Goal: Task Accomplishment & Management: Use online tool/utility

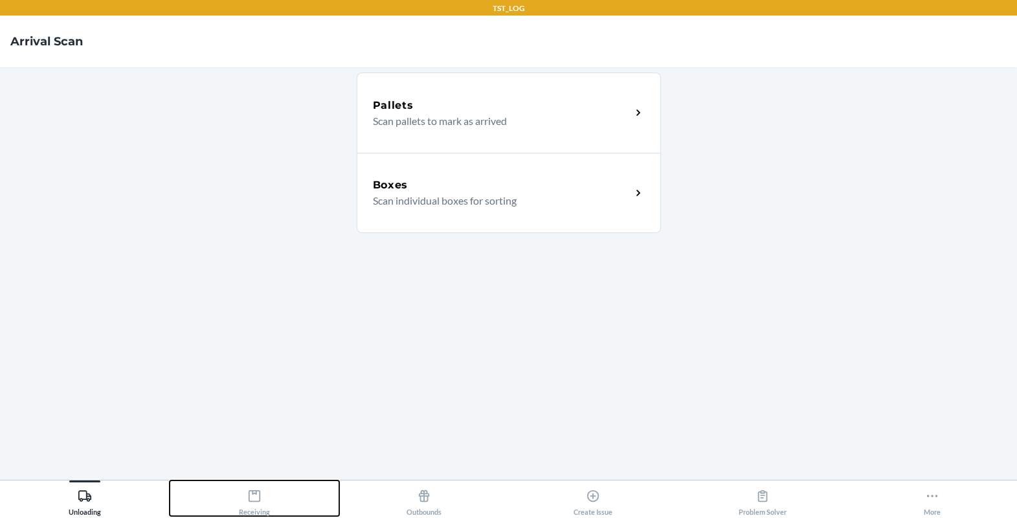
click at [260, 513] on div "Receiving" at bounding box center [254, 499] width 31 height 32
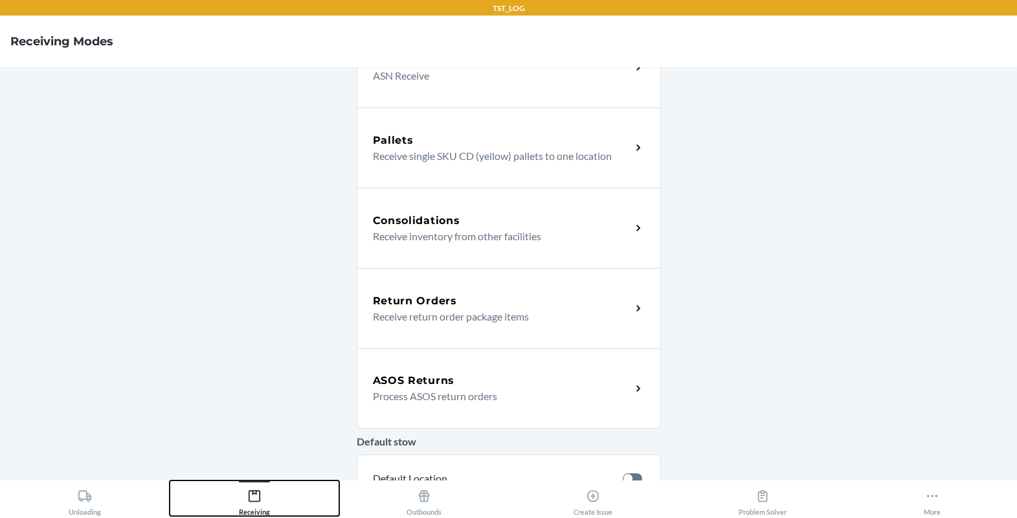
scroll to position [340, 0]
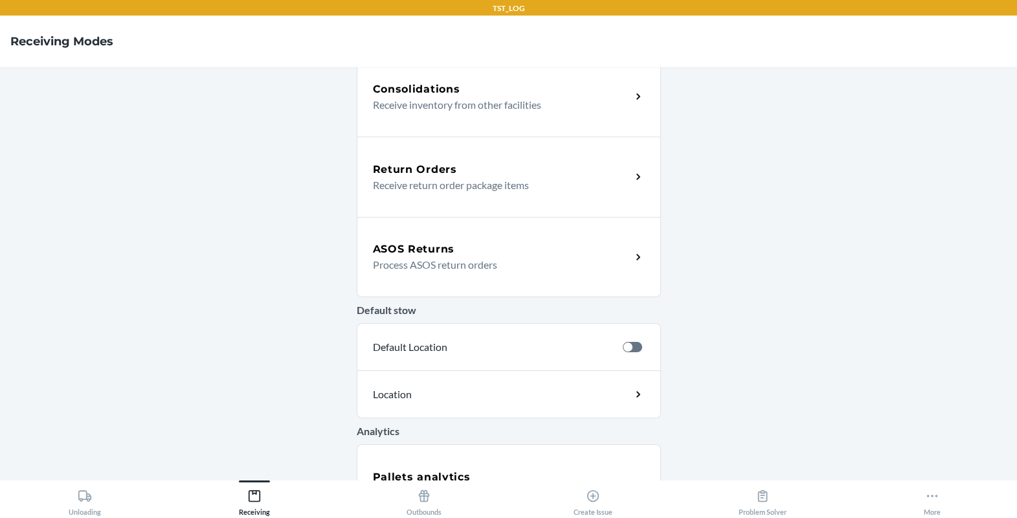
click at [491, 263] on p "Process ASOS return orders" at bounding box center [497, 265] width 248 height 16
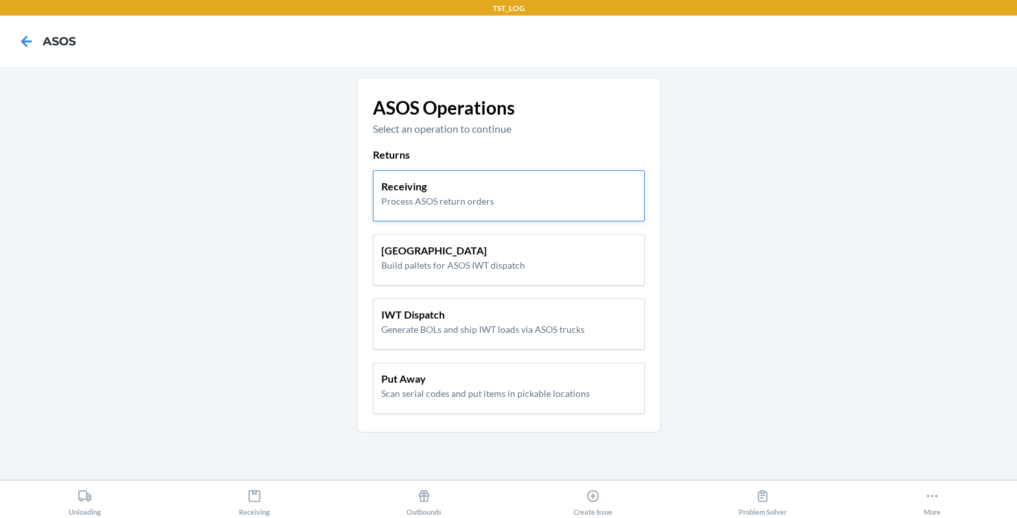
click at [516, 203] on div "Receiving Process ASOS return orders" at bounding box center [508, 193] width 255 height 29
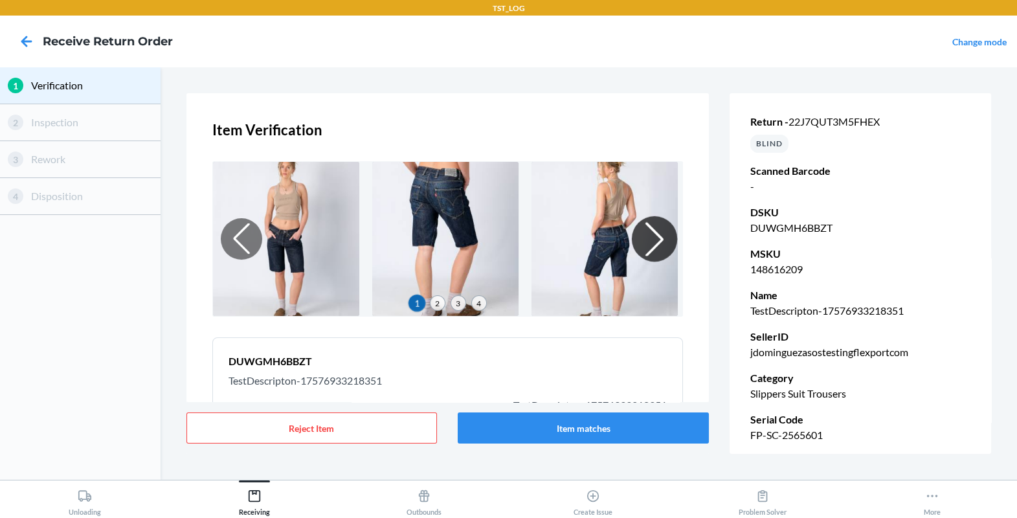
click at [647, 243] on div at bounding box center [653, 238] width 45 height 45
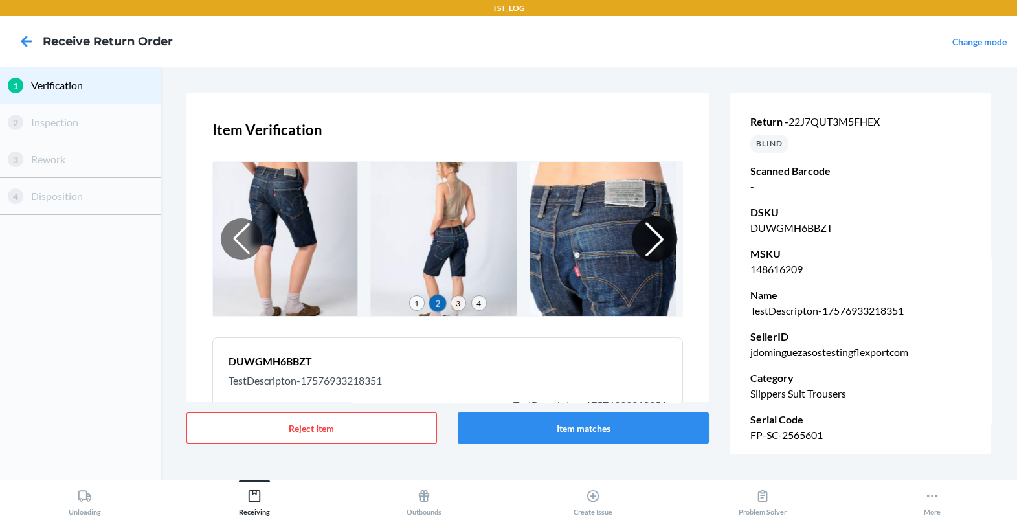
click at [647, 243] on div at bounding box center [653, 238] width 45 height 45
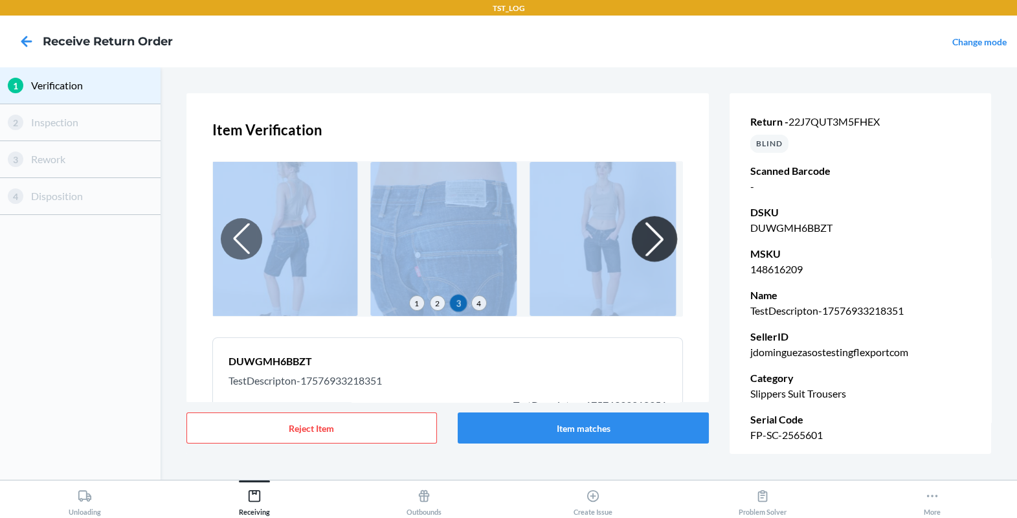
scroll to position [176, 0]
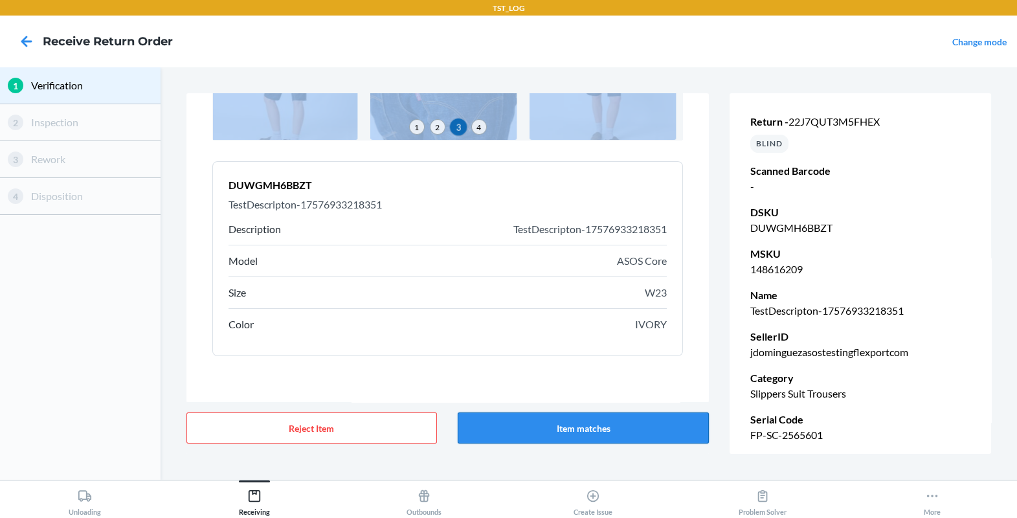
click at [498, 420] on button "Item matches" at bounding box center [583, 427] width 251 height 31
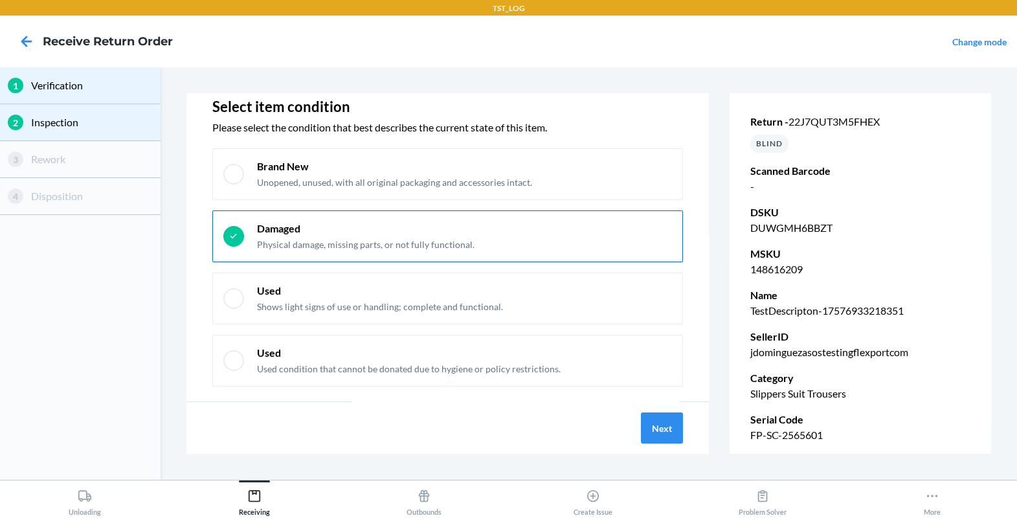
scroll to position [41, 0]
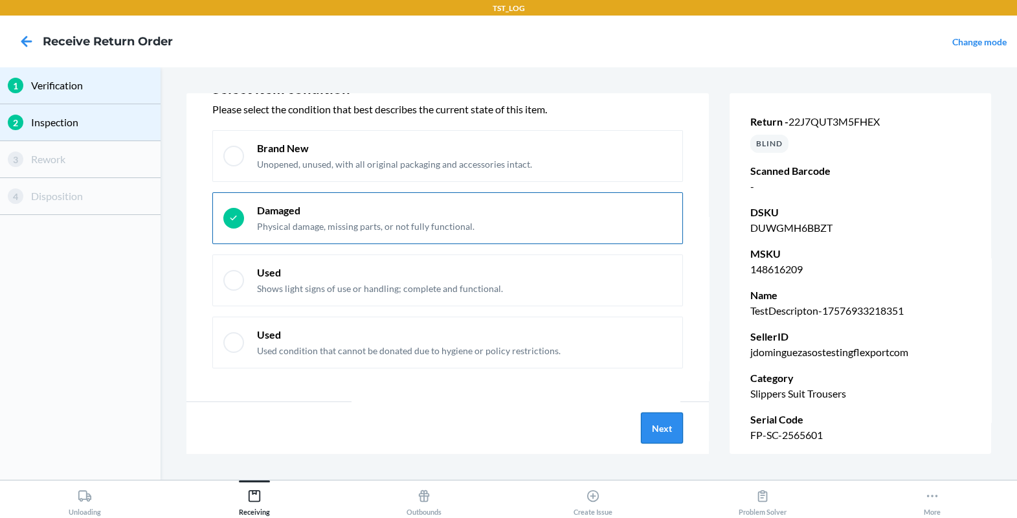
click at [648, 423] on button "Next" at bounding box center [662, 427] width 42 height 31
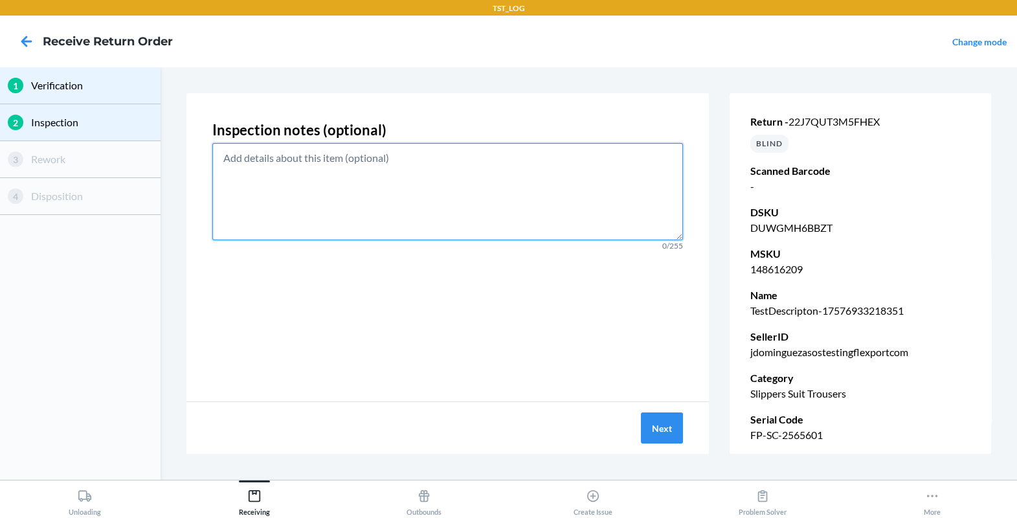
click at [592, 182] on textarea at bounding box center [447, 191] width 471 height 97
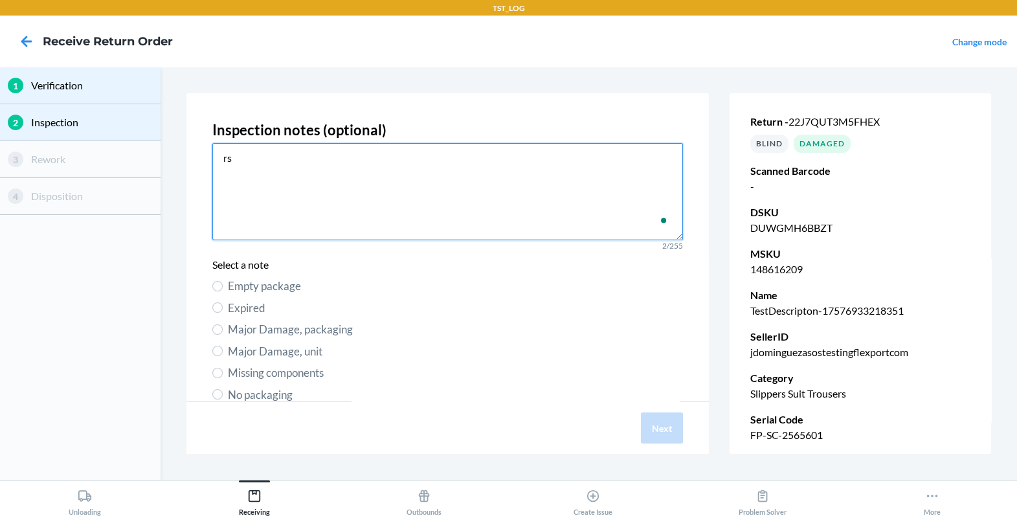
type textarea "rs"
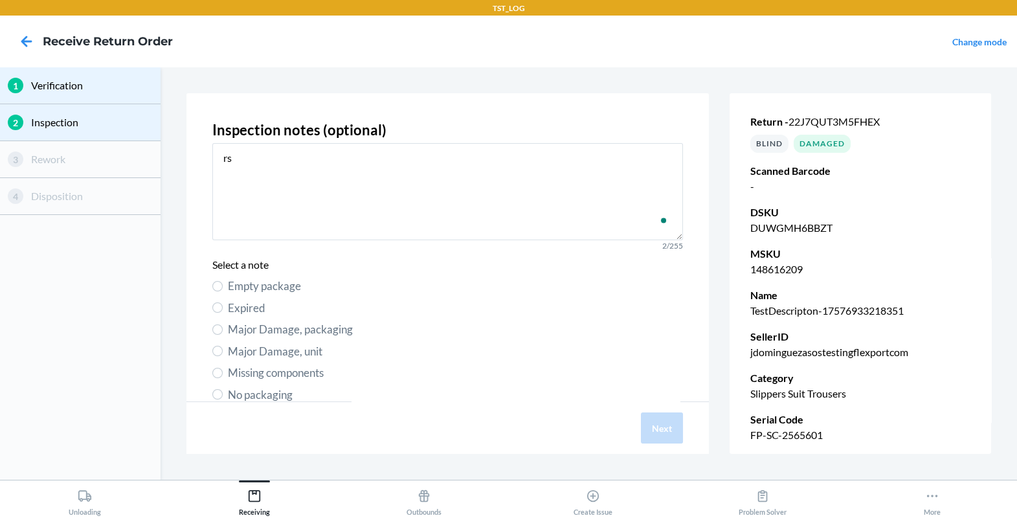
click at [249, 287] on span "Empty package" at bounding box center [456, 286] width 456 height 17
click at [223, 287] on input "Empty package" at bounding box center [217, 286] width 10 height 10
radio input "true"
click at [659, 428] on button "Next" at bounding box center [662, 427] width 42 height 31
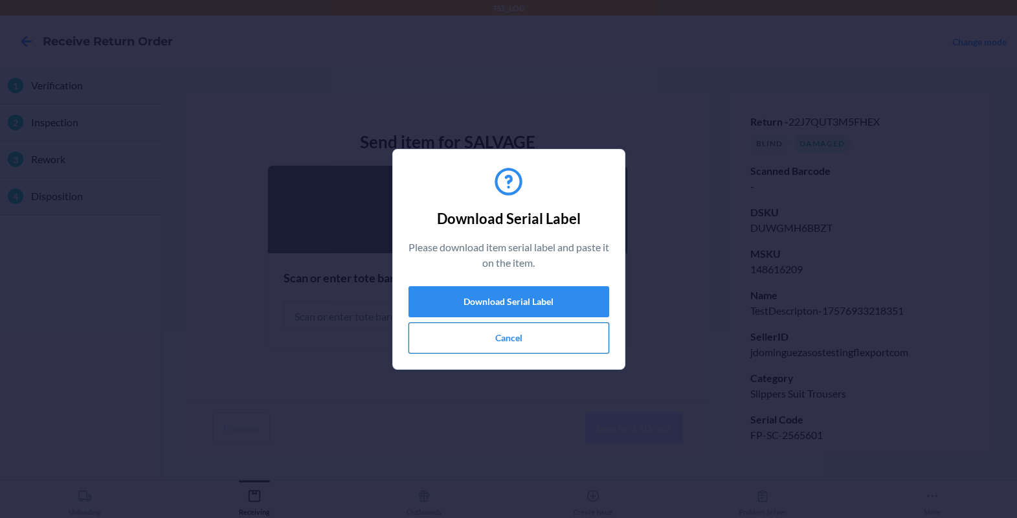
click at [548, 342] on button "Cancel" at bounding box center [508, 337] width 201 height 31
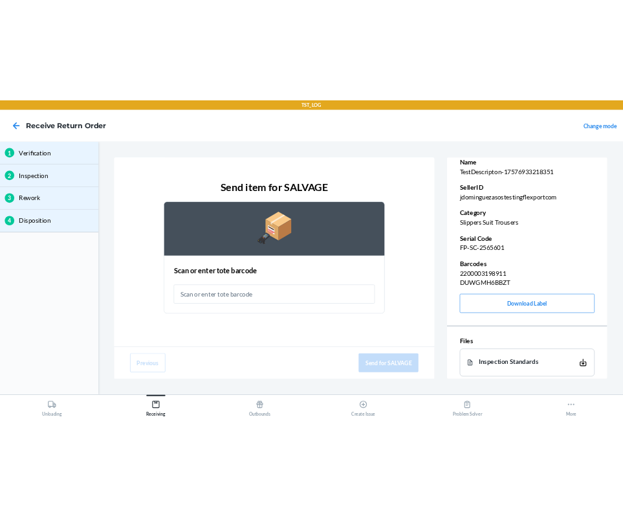
scroll to position [207, 0]
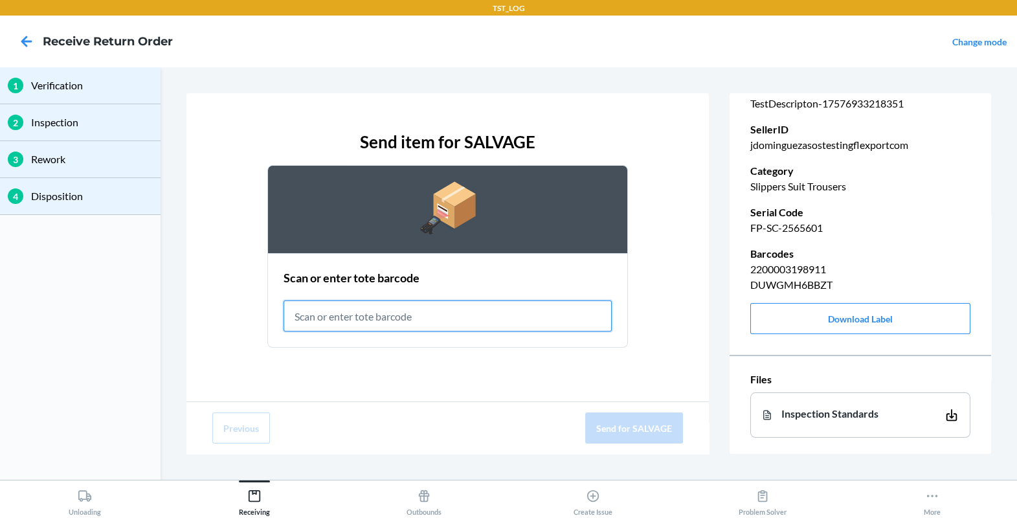
click at [560, 325] on input "text" at bounding box center [447, 315] width 328 height 31
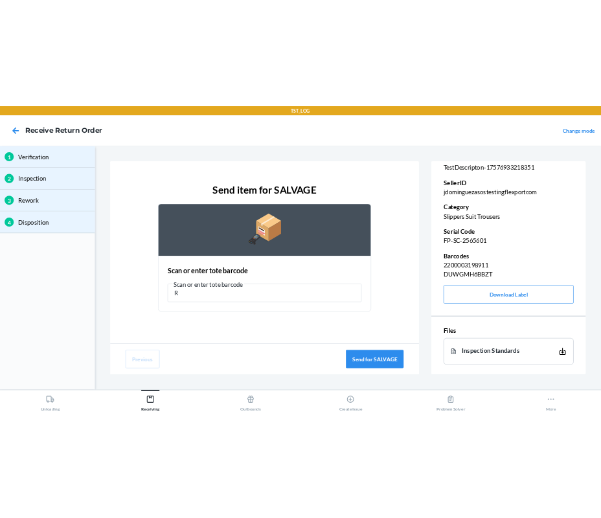
scroll to position [222, 0]
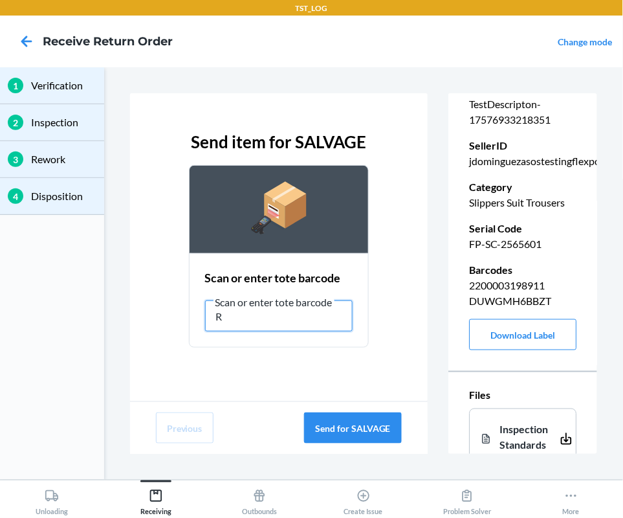
click at [280, 311] on input "R" at bounding box center [279, 315] width 148 height 31
type input "RET-SLV"
click at [383, 419] on button "Send for SALVAGE" at bounding box center [353, 427] width 98 height 31
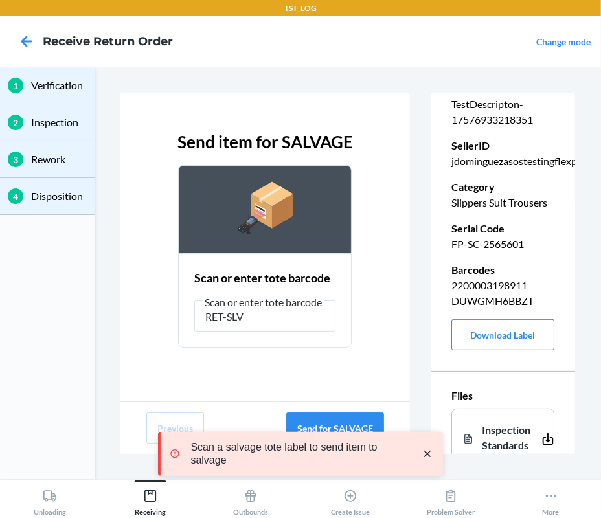
click at [430, 456] on icon "close toast" at bounding box center [427, 453] width 6 height 6
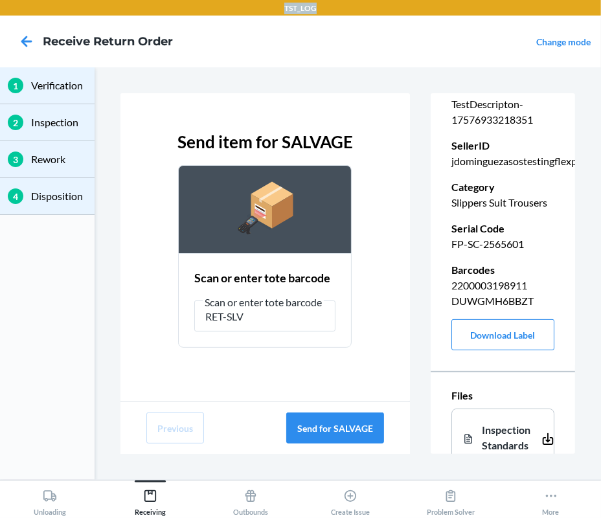
drag, startPoint x: 280, startPoint y: 8, endPoint x: 365, endPoint y: 5, distance: 84.8
click at [365, 5] on div "TST_LOG" at bounding box center [300, 8] width 601 height 16
click at [323, 431] on button "Send for SALVAGE" at bounding box center [335, 427] width 98 height 31
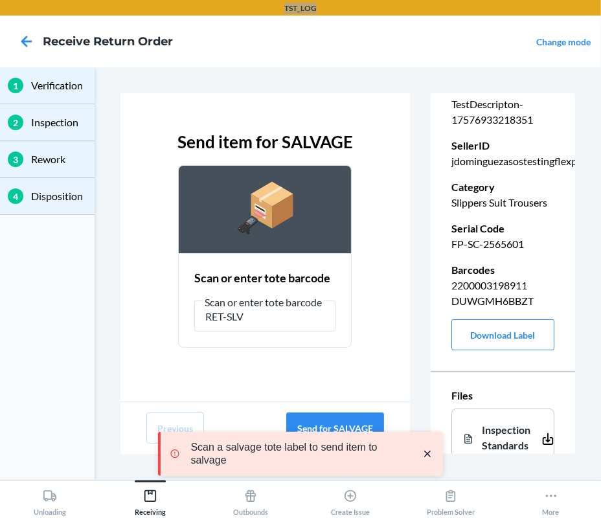
scroll to position [0, 0]
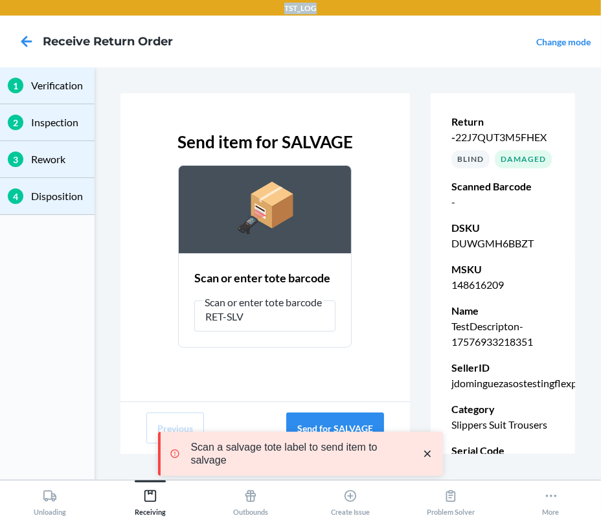
click at [525, 143] on p "Return - 22J7QUT3M5FHEX" at bounding box center [502, 129] width 103 height 31
click at [518, 139] on span "22J7QUT3M5FHEX" at bounding box center [500, 137] width 91 height 12
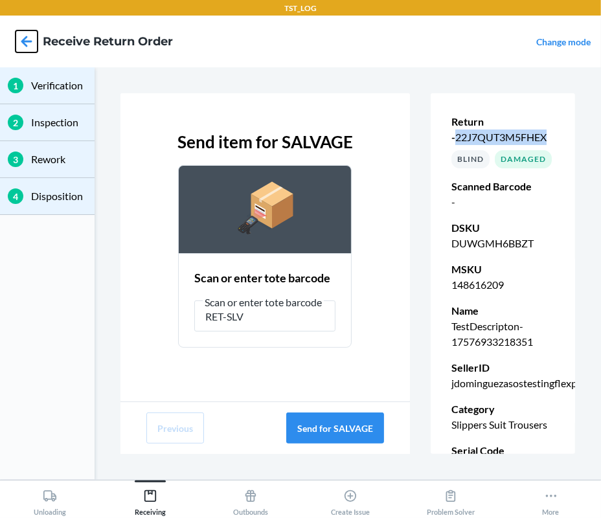
click at [30, 33] on icon at bounding box center [27, 41] width 22 height 22
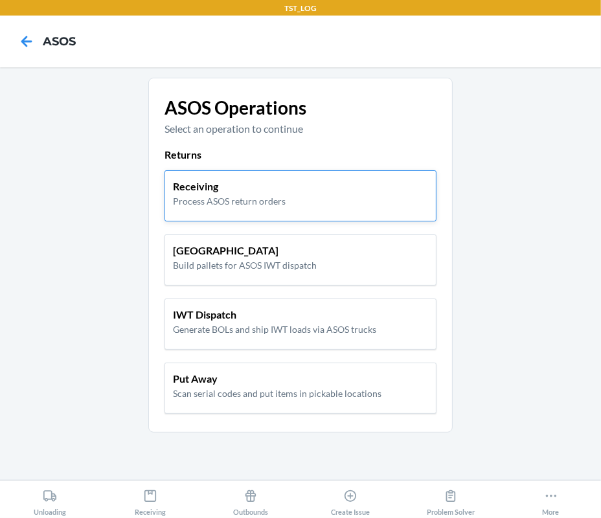
click at [239, 212] on div "Receiving Process ASOS return orders" at bounding box center [300, 195] width 272 height 51
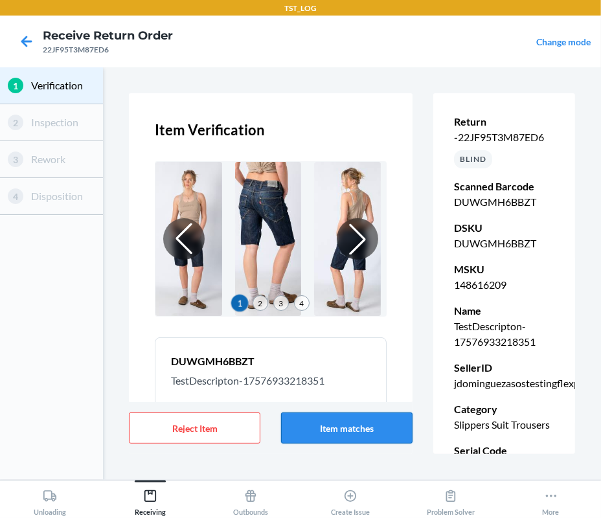
click at [364, 437] on button "Item matches" at bounding box center [346, 427] width 131 height 31
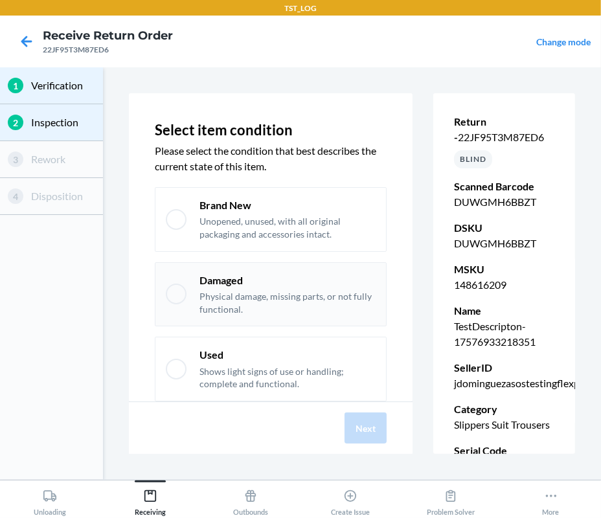
click at [361, 294] on p "Physical damage, missing parts, or not fully functional." at bounding box center [287, 302] width 176 height 25
checkbox input "true"
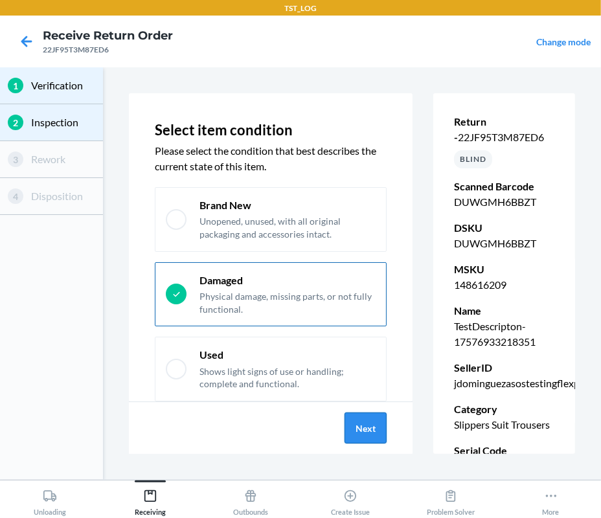
click at [363, 437] on button "Next" at bounding box center [365, 427] width 42 height 31
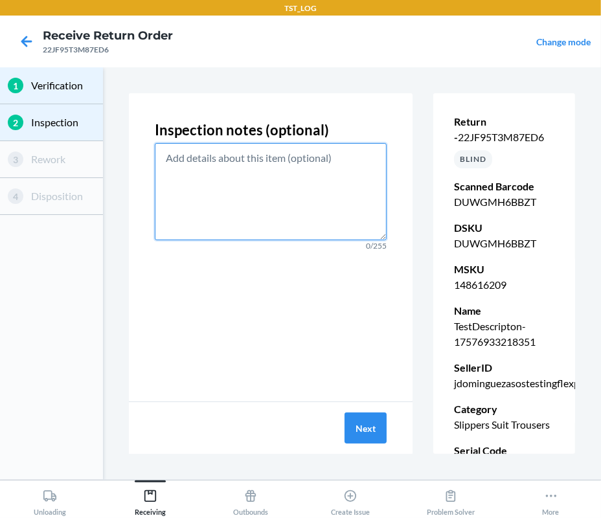
click at [267, 238] on textarea at bounding box center [271, 191] width 232 height 97
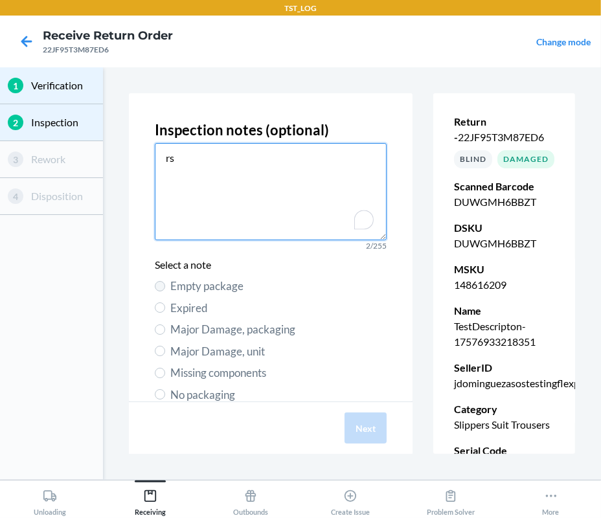
type textarea "rs"
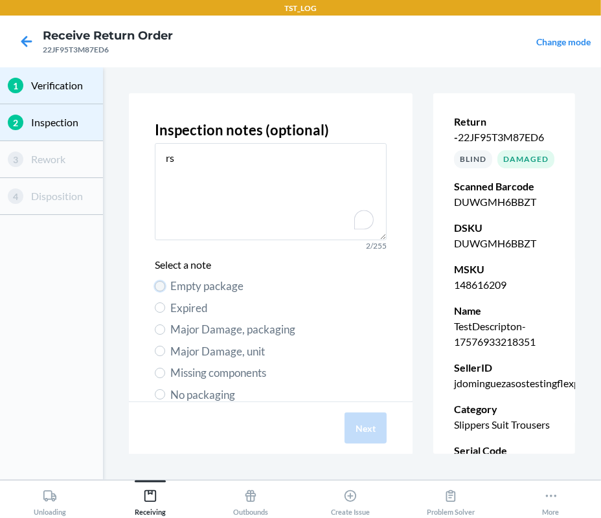
click at [164, 283] on input "Empty package" at bounding box center [160, 286] width 10 height 10
radio input "true"
click at [366, 423] on button "Next" at bounding box center [365, 427] width 42 height 31
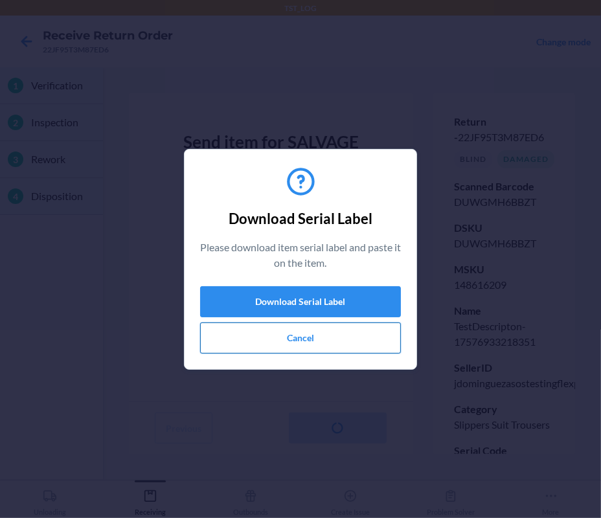
click at [311, 335] on button "Cancel" at bounding box center [300, 337] width 201 height 31
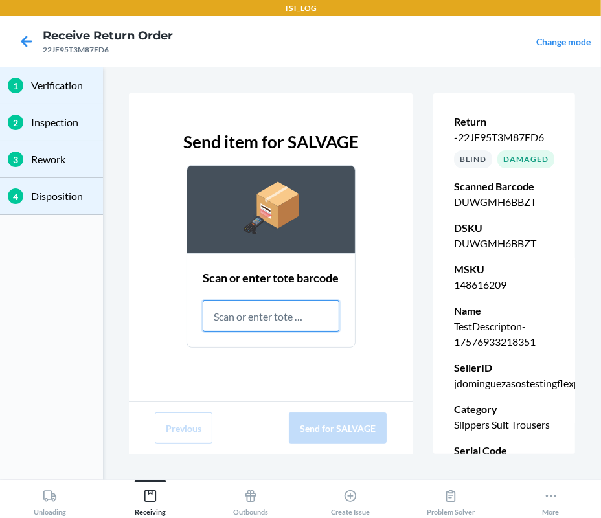
click at [298, 331] on input "text" at bounding box center [271, 315] width 137 height 31
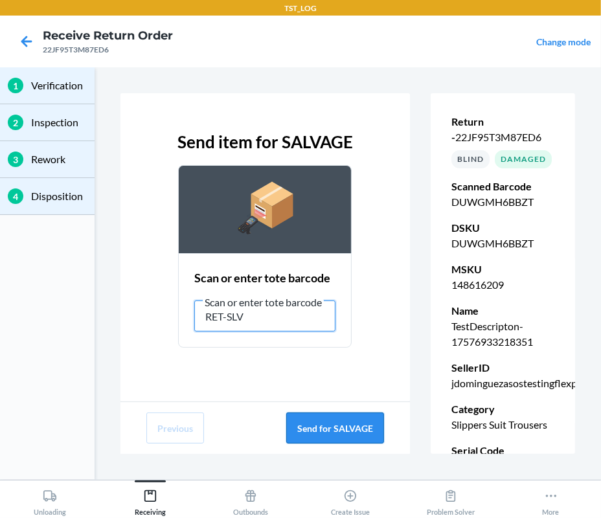
type input "RET-SLV"
click at [350, 426] on button "Send for SALVAGE" at bounding box center [335, 427] width 98 height 31
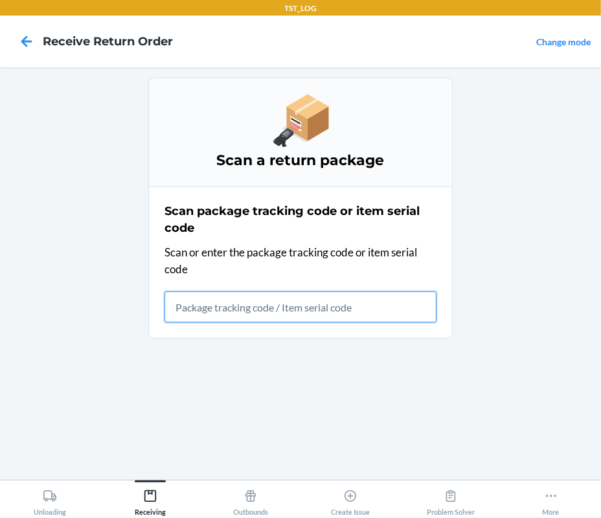
click at [286, 311] on input "text" at bounding box center [300, 306] width 272 height 31
type input "FP-SC-"
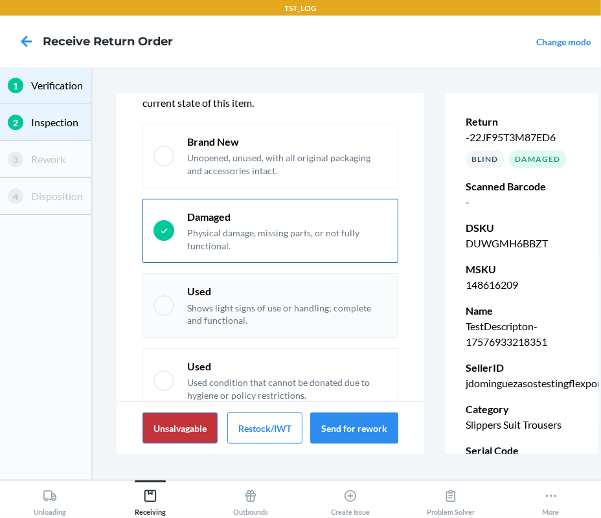
scroll to position [107, 0]
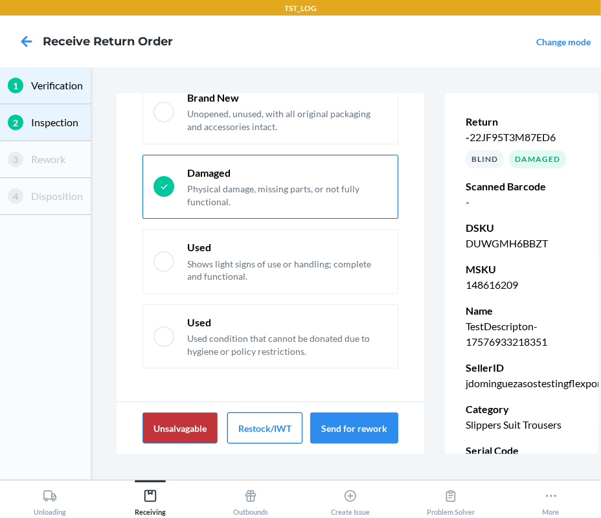
click at [266, 427] on button "Restock/IWT" at bounding box center [264, 427] width 75 height 31
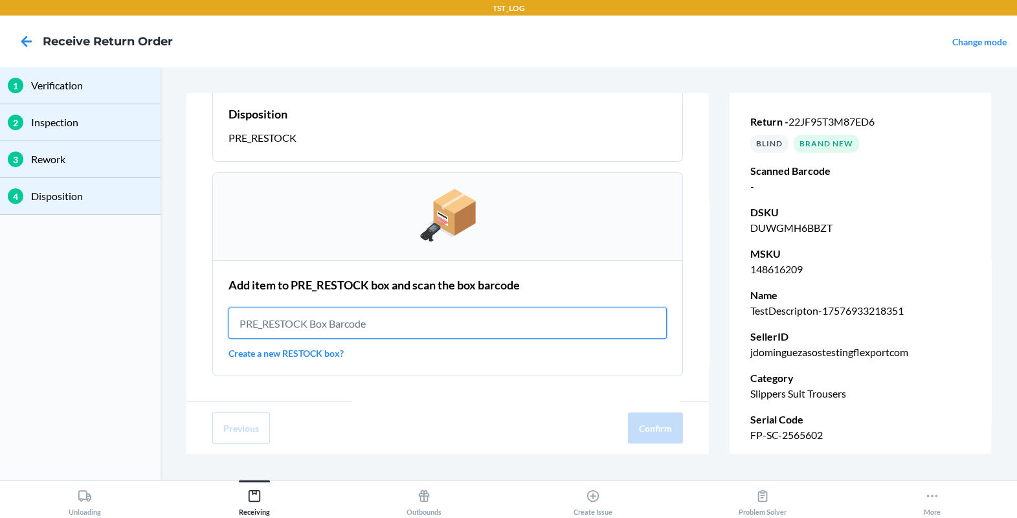
scroll to position [0, 0]
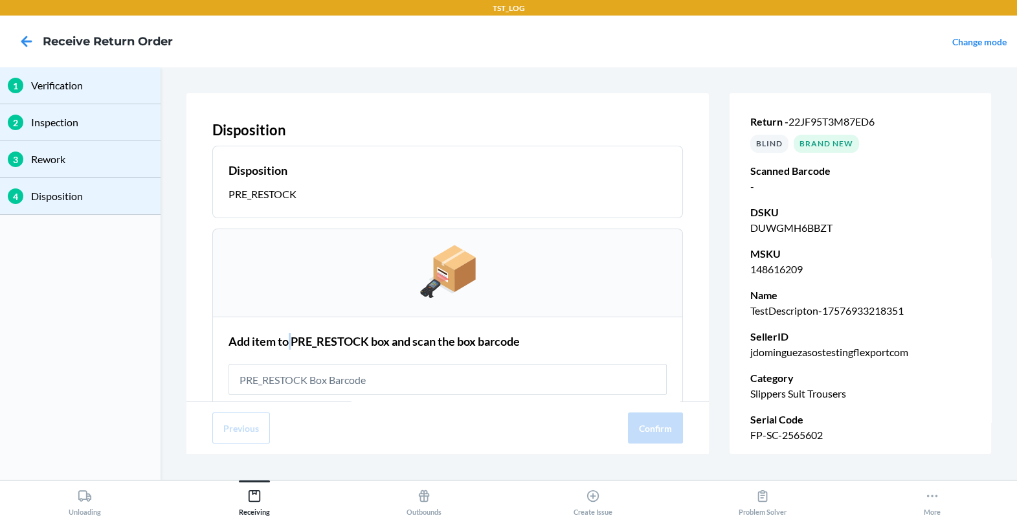
click at [287, 342] on h2 "Add item to PRE_RESTOCK box and scan the box barcode" at bounding box center [373, 341] width 291 height 17
click at [243, 348] on h2 "Add item to PRE_RESTOCK box and scan the box barcode" at bounding box center [373, 341] width 291 height 17
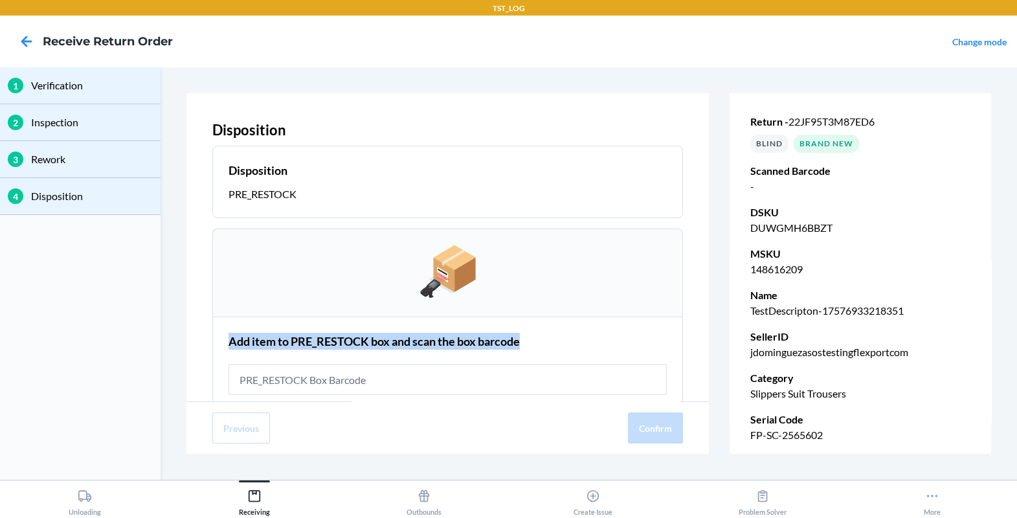
drag, startPoint x: 227, startPoint y: 343, endPoint x: 396, endPoint y: 350, distance: 169.1
click at [396, 350] on section "Add item to PRE_RESTOCK box and scan the box barcode Create a new RESTOCK box?" at bounding box center [447, 374] width 471 height 116
click at [379, 348] on h2 "Add item to PRE_RESTOCK box and scan the box barcode" at bounding box center [373, 341] width 291 height 17
drag, startPoint x: 373, startPoint y: 342, endPoint x: 536, endPoint y: 344, distance: 163.1
click at [536, 344] on div "Add item to PRE_RESTOCK box and scan the box barcode" at bounding box center [447, 341] width 439 height 17
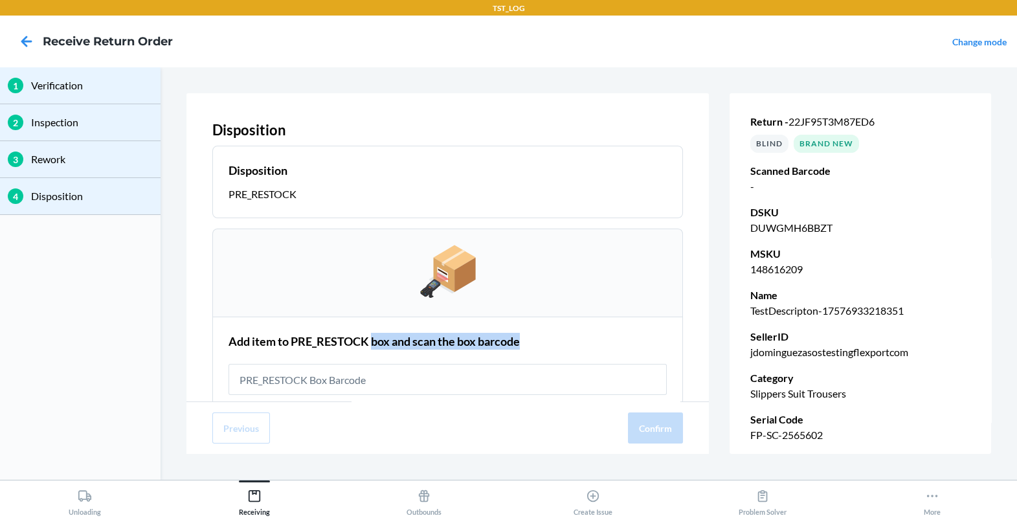
copy h2 "box and scan the box barcode"
